Goal: Transaction & Acquisition: Purchase product/service

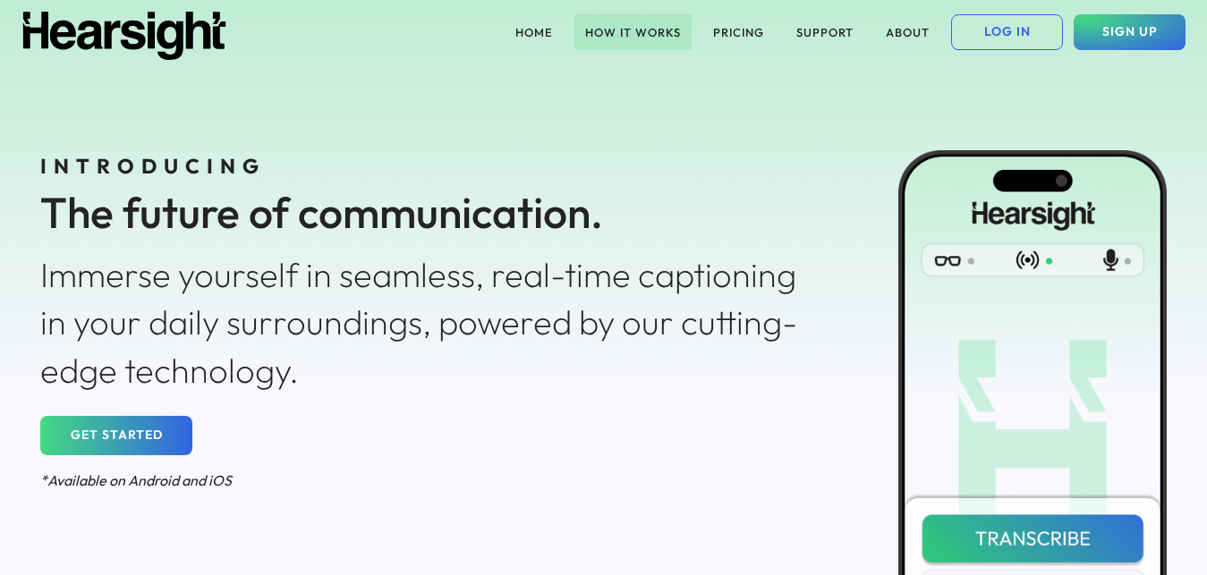
click at [659, 25] on button "HOW IT WORKS" at bounding box center [632, 32] width 117 height 36
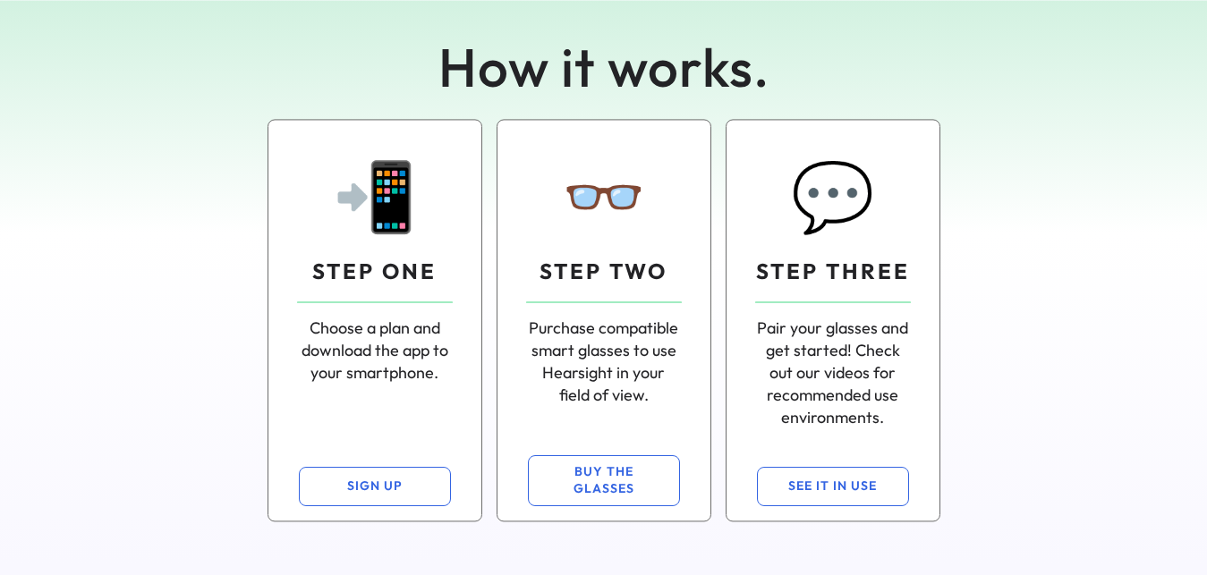
scroll to position [85, 0]
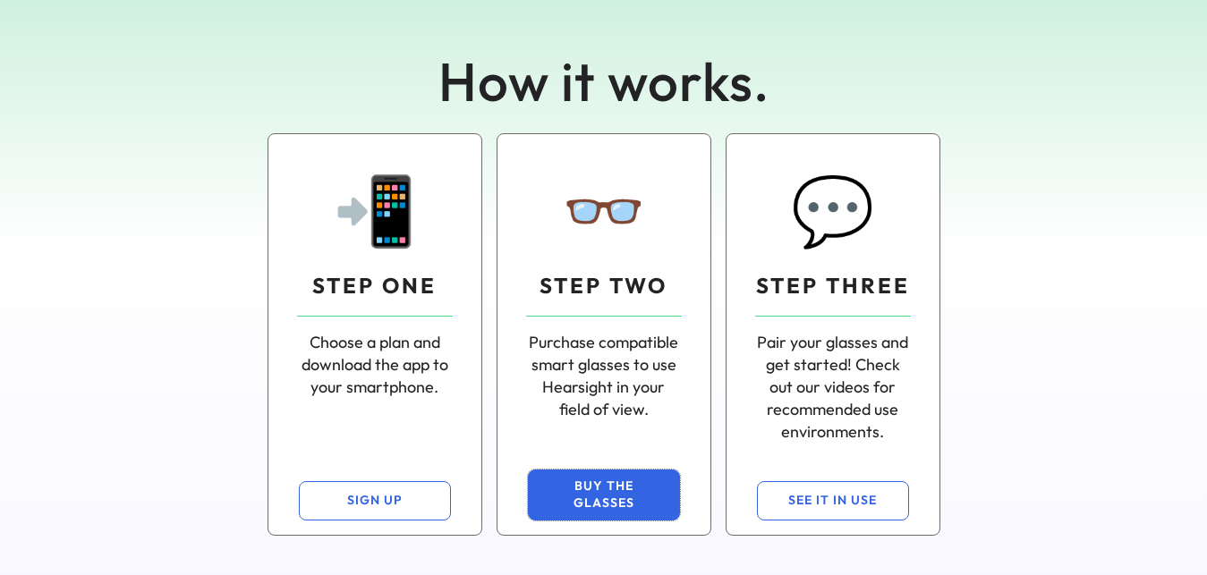
click at [603, 489] on button "BUY THE GLASSES" at bounding box center [604, 495] width 152 height 51
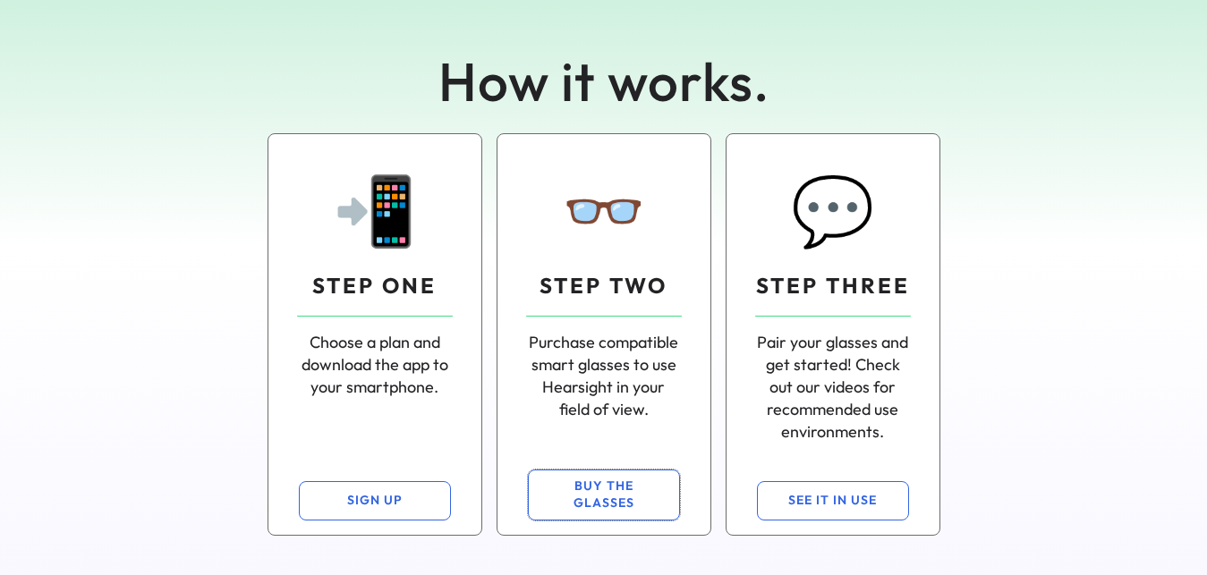
scroll to position [0, 0]
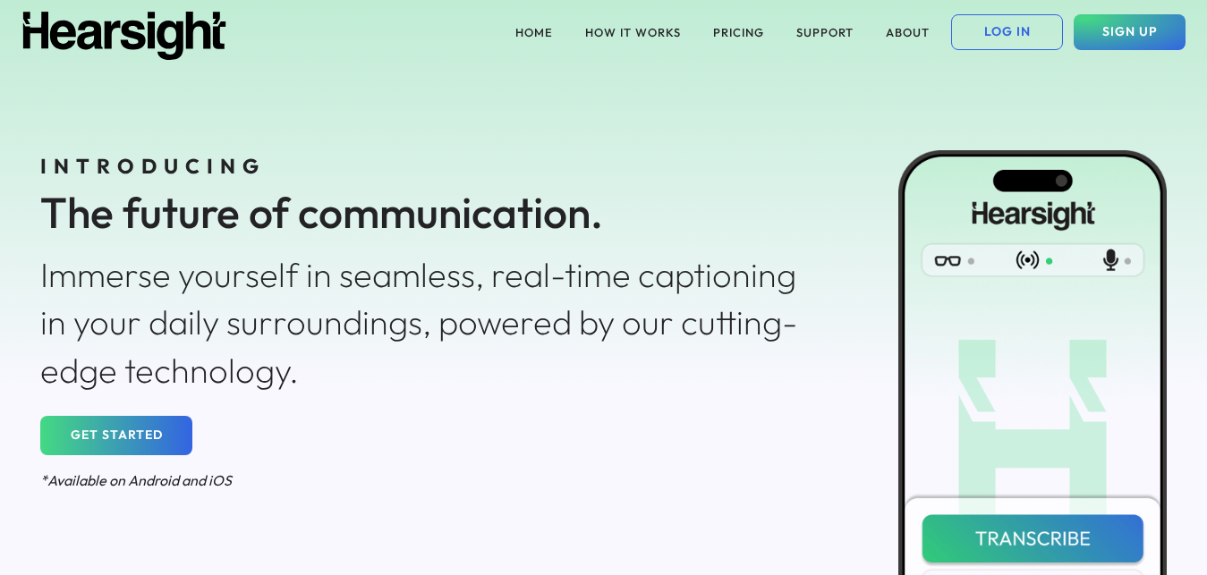
click at [139, 430] on button "GET STARTED" at bounding box center [116, 435] width 152 height 39
